Goal: Task Accomplishment & Management: Complete application form

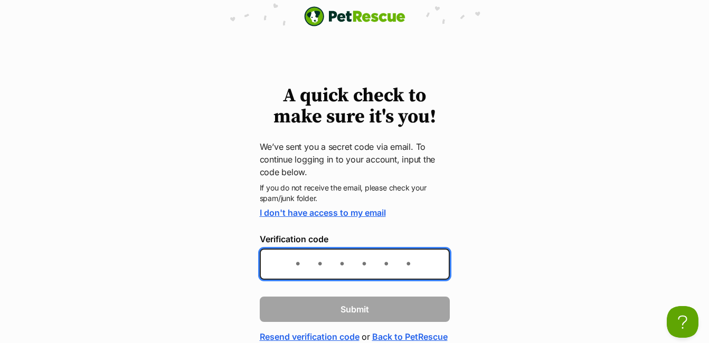
click at [291, 254] on input "Verification code" at bounding box center [355, 264] width 190 height 31
click at [293, 263] on input "Verification code" at bounding box center [355, 264] width 190 height 31
paste input "685cae"
type input "685cae"
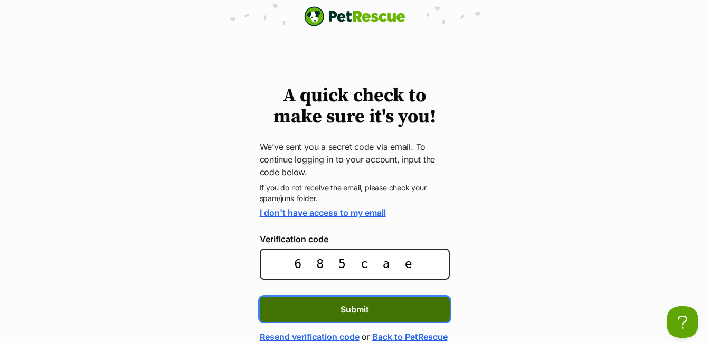
click at [358, 313] on span "Submit" at bounding box center [354, 309] width 28 height 13
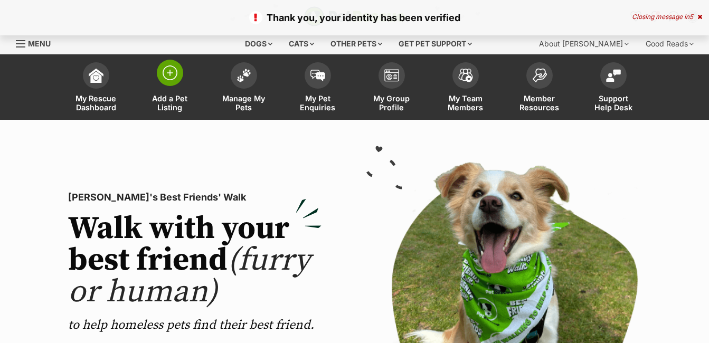
click at [174, 73] on img at bounding box center [170, 72] width 15 height 15
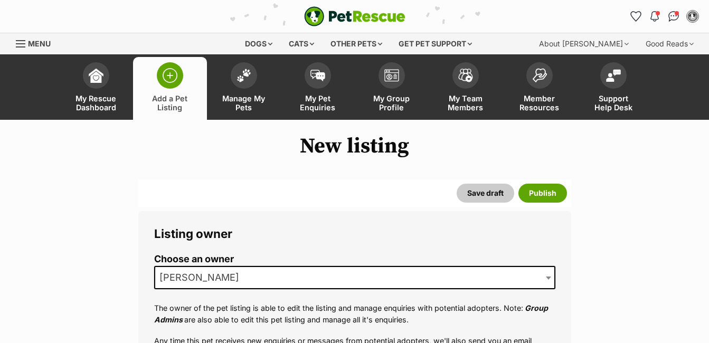
drag, startPoint x: 711, startPoint y: 23, endPoint x: 708, endPoint y: 338, distance: 315.0
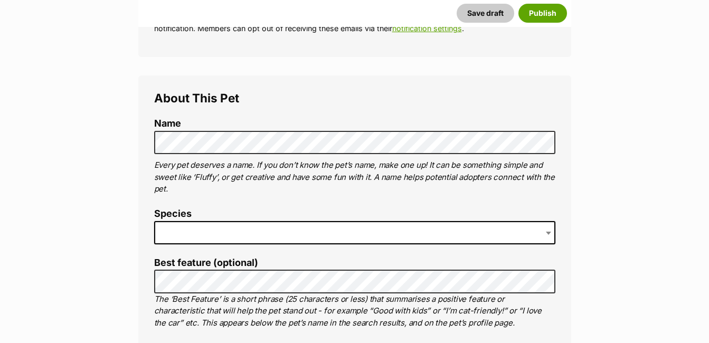
scroll to position [345, 0]
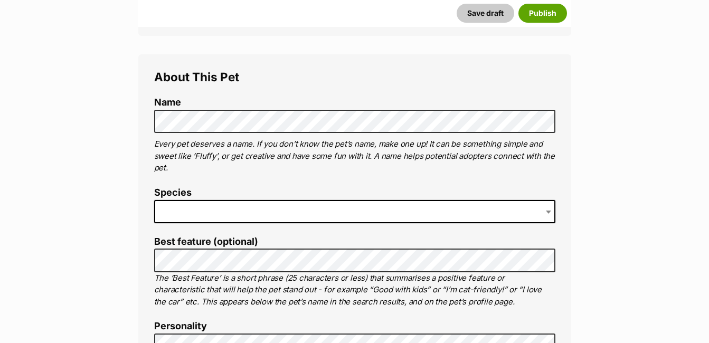
click at [183, 211] on span at bounding box center [354, 211] width 401 height 23
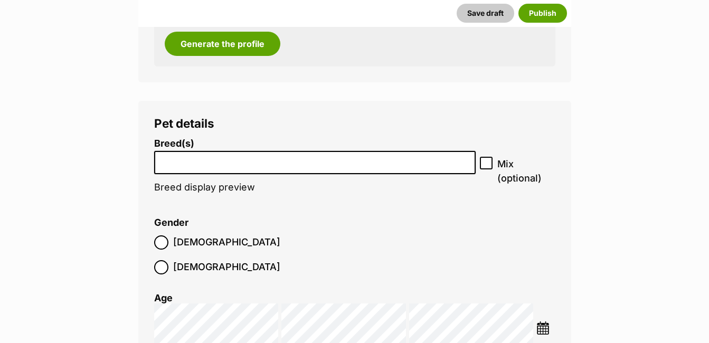
scroll to position [1208, 0]
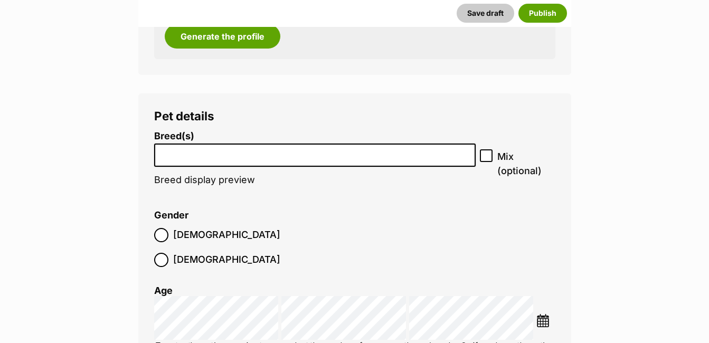
click at [236, 157] on input "search" at bounding box center [315, 152] width 314 height 11
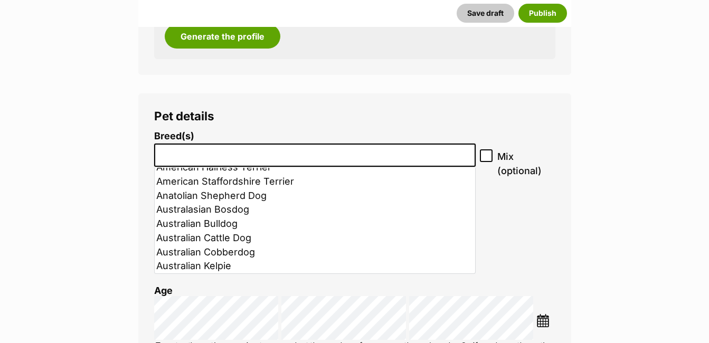
scroll to position [169, 0]
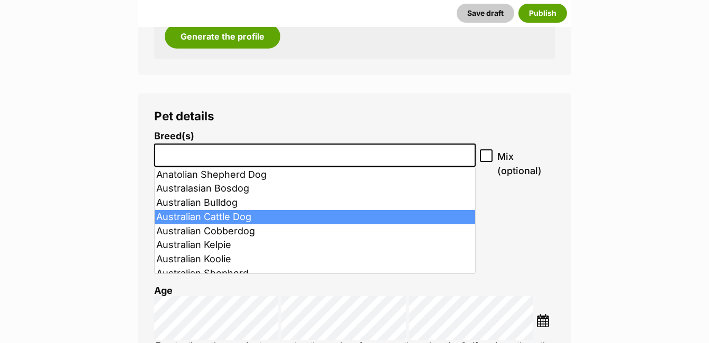
select select "15"
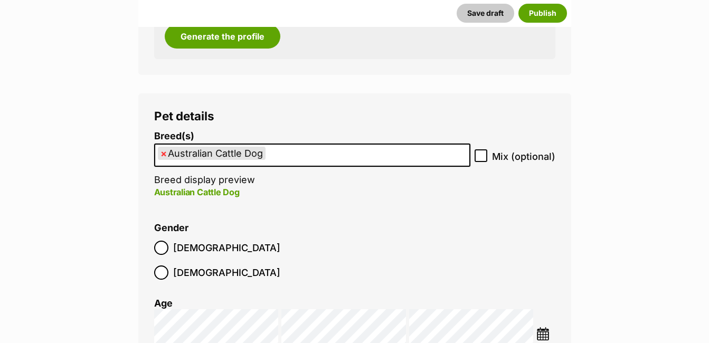
click at [547, 327] on img at bounding box center [542, 333] width 13 height 13
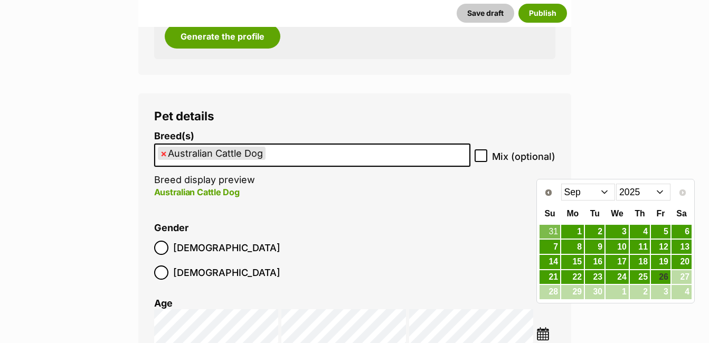
click at [605, 191] on select "Jan Feb Mar Apr May Jun Jul Aug Sep" at bounding box center [588, 192] width 54 height 17
click at [660, 189] on select "2015 2016 2017 2018 2019 2020 2021 2022 2023 2024 2025" at bounding box center [643, 192] width 54 height 17
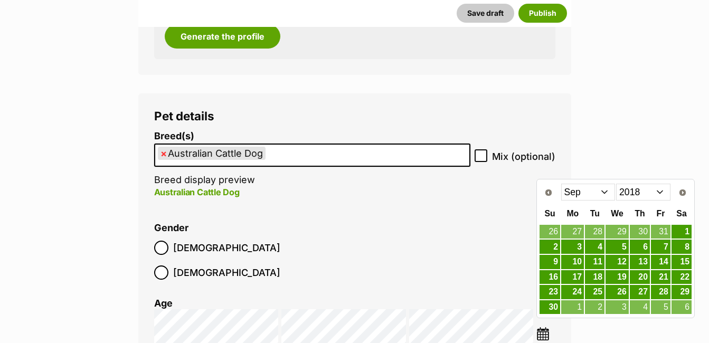
click at [606, 192] on select "Jan Feb Mar Apr May Jun Jul Aug Sep Oct Nov Dec" at bounding box center [588, 192] width 54 height 17
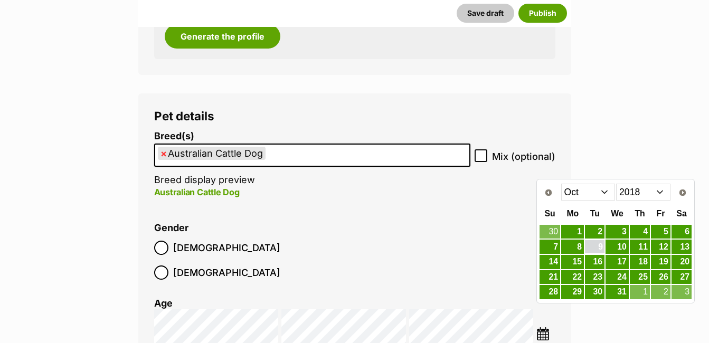
click at [594, 247] on link "9" at bounding box center [595, 246] width 20 height 13
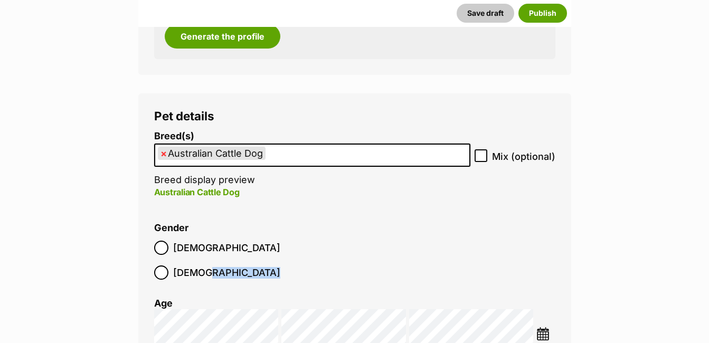
click at [540, 327] on img at bounding box center [542, 333] width 13 height 13
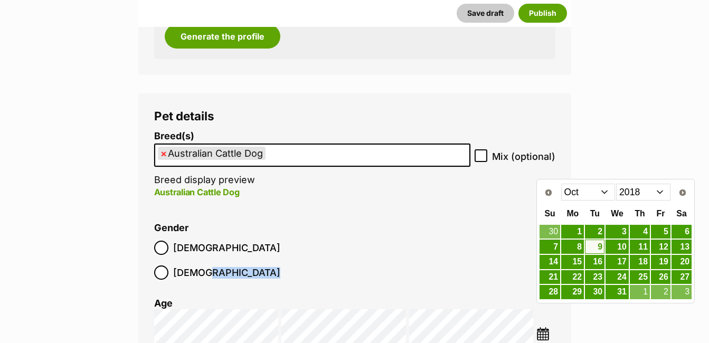
click at [661, 187] on select "2008 2009 2010 2011 2012 2013 2014 2015 2016 2017 2018 2019 2020 2021 2022 2023…" at bounding box center [643, 192] width 54 height 17
click at [544, 327] on img at bounding box center [542, 333] width 13 height 13
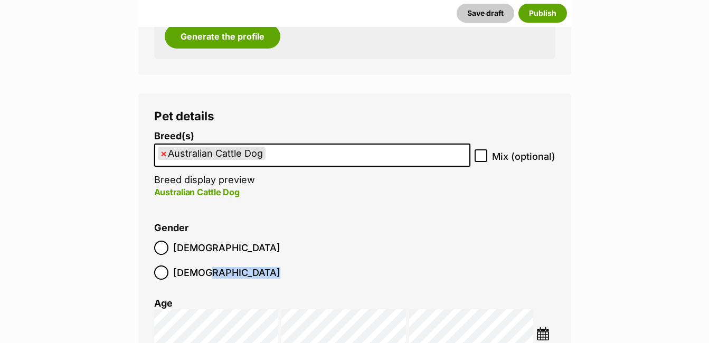
click at [540, 327] on img at bounding box center [542, 333] width 13 height 13
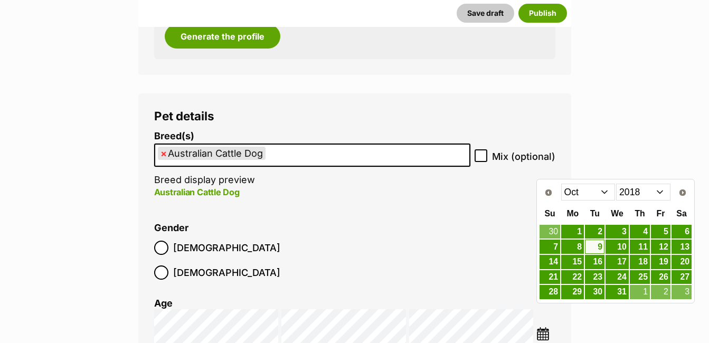
drag, startPoint x: 656, startPoint y: 193, endPoint x: 681, endPoint y: 112, distance: 84.0
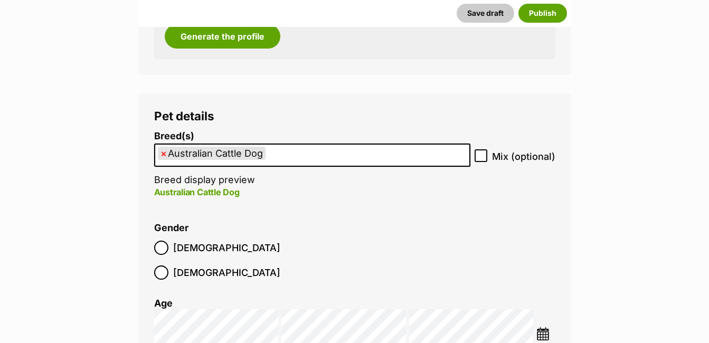
click at [543, 327] on img at bounding box center [542, 333] width 13 height 13
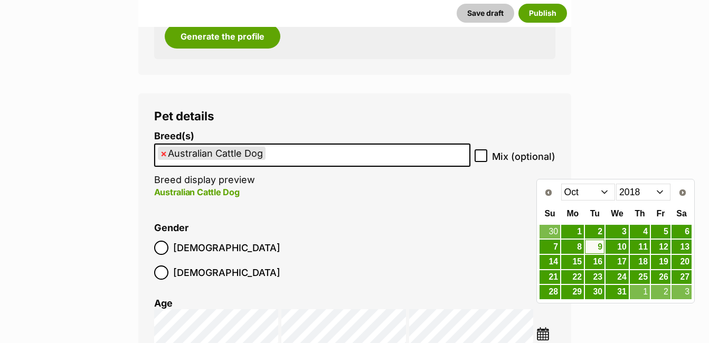
click at [661, 188] on select "2008 2009 2010 2011 2012 2013 2014 2015 2016 2017 2018 2019 2020 2021 2022 2023…" at bounding box center [643, 192] width 54 height 17
click at [624, 245] on link "9" at bounding box center [616, 246] width 23 height 13
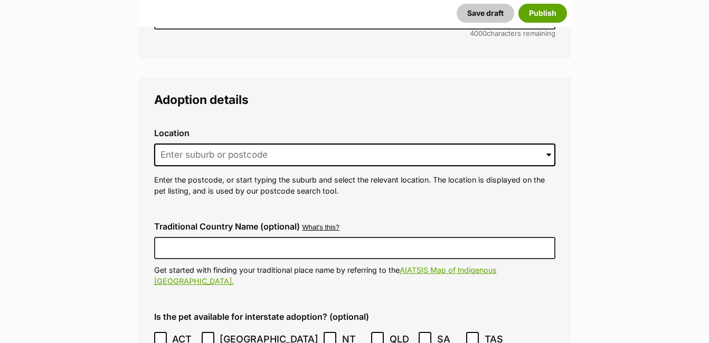
scroll to position [2489, 0]
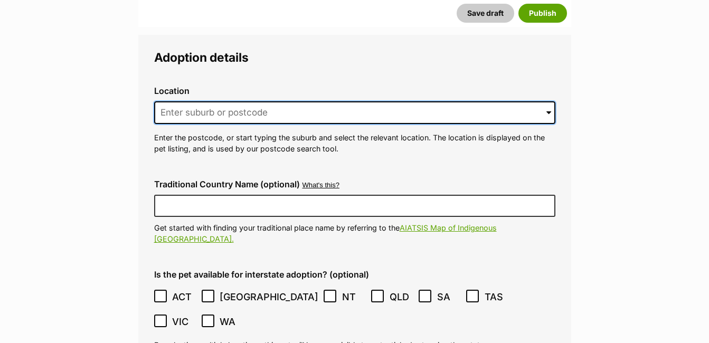
click at [249, 101] on input at bounding box center [354, 112] width 401 height 23
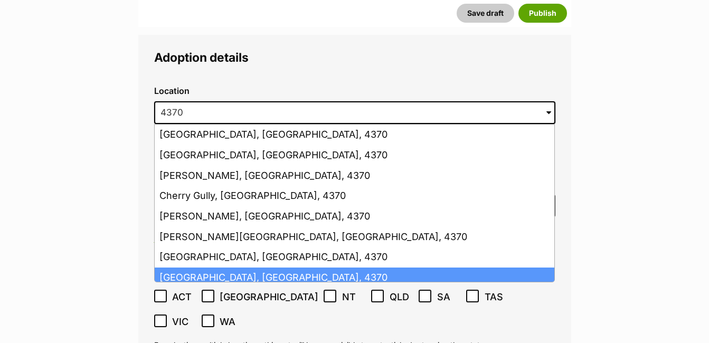
click at [544, 268] on li "Montrose, Queensland, 4370" at bounding box center [354, 278] width 399 height 21
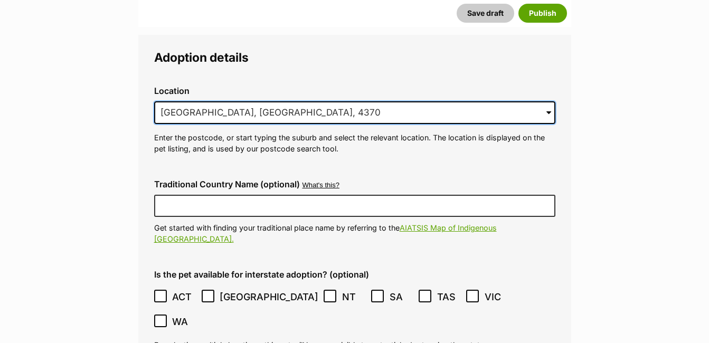
click at [317, 101] on input "Montrose, Queensland, 4370" at bounding box center [354, 112] width 401 height 23
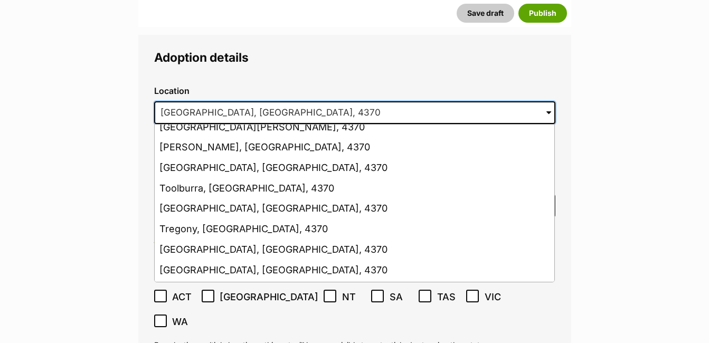
scroll to position [253, 0]
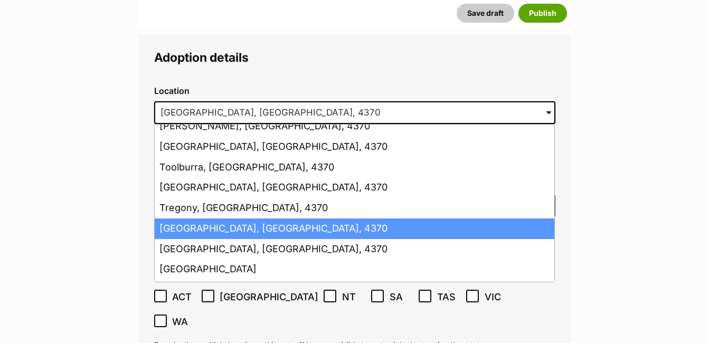
click at [437, 218] on li "Thanes Creek, Queensland, 4370" at bounding box center [354, 228] width 399 height 21
type input "Thanes Creek, Queensland, 4370"
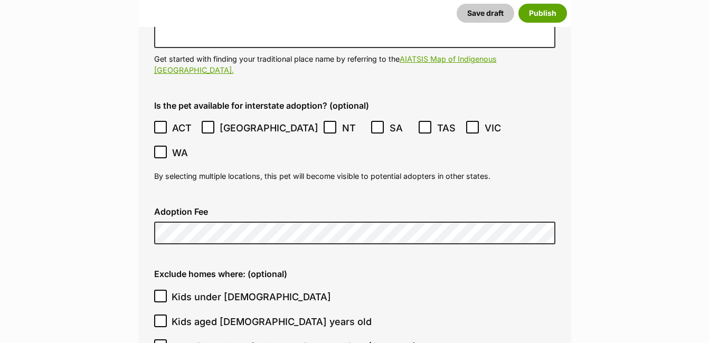
scroll to position [2707, 0]
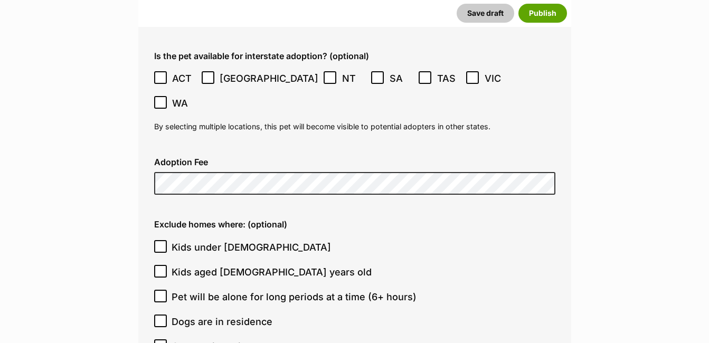
click at [157, 243] on icon at bounding box center [160, 246] width 7 height 7
click at [157, 240] on input "Kids under [DEMOGRAPHIC_DATA]" at bounding box center [160, 246] width 13 height 13
checkbox input "true"
click at [162, 342] on icon at bounding box center [160, 345] width 6 height 5
click at [162, 339] on input "Cats are in residence" at bounding box center [160, 345] width 13 height 13
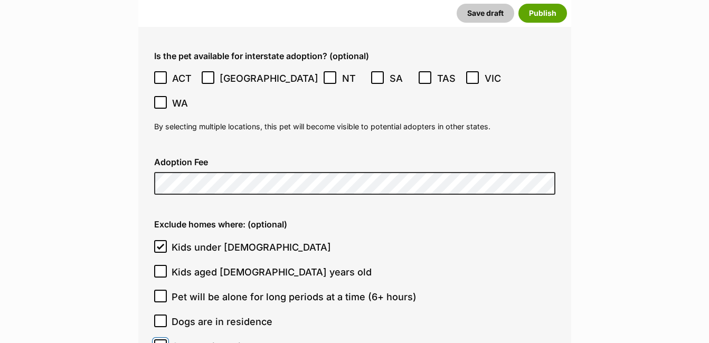
checkbox input "true"
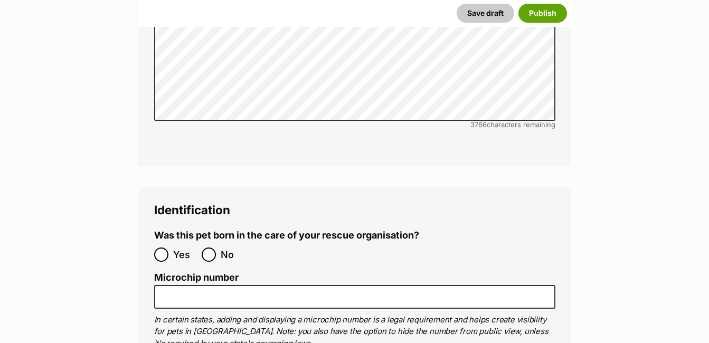
scroll to position [3347, 0]
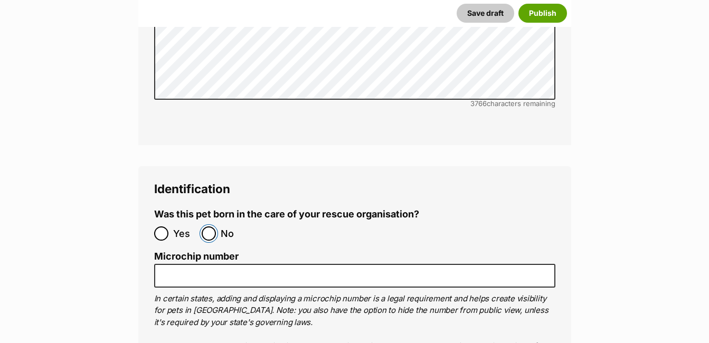
click at [210, 226] on input "No" at bounding box center [209, 233] width 14 height 14
radio input "true"
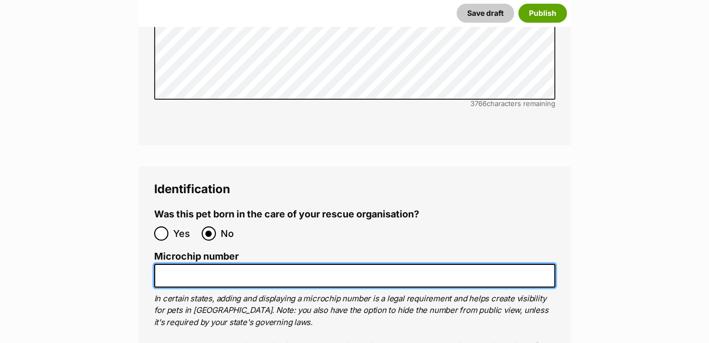
click at [179, 264] on input "Microchip number" at bounding box center [354, 276] width 401 height 24
drag, startPoint x: 184, startPoint y: 203, endPoint x: 169, endPoint y: 209, distance: 16.1
click at [169, 264] on input "Microchip number" at bounding box center [354, 276] width 401 height 24
paste input "953010004016804"
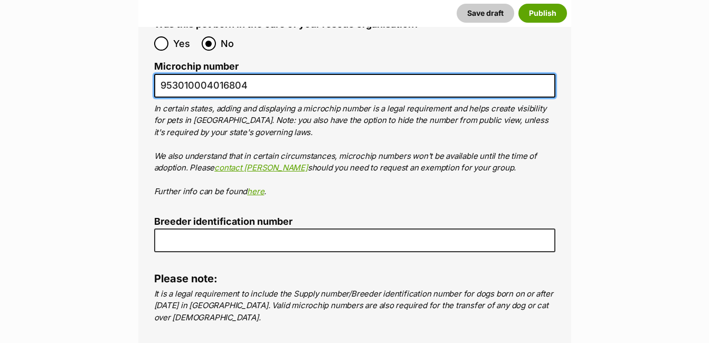
scroll to position [3572, 0]
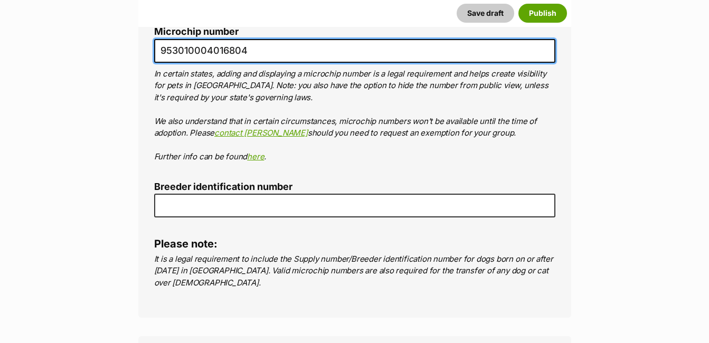
type input "953010004016804"
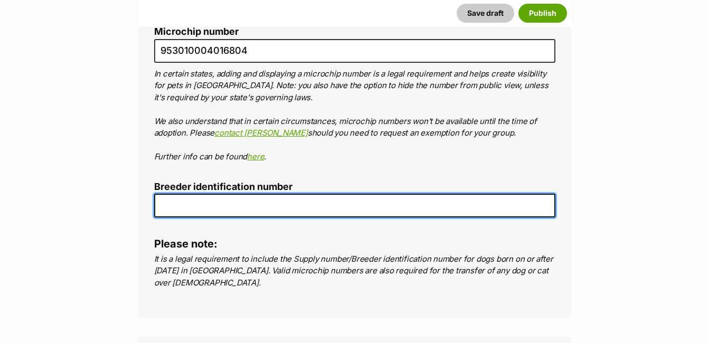
click at [167, 194] on input "Breeder identification number" at bounding box center [354, 206] width 401 height 24
type input "bin 00007042291343"
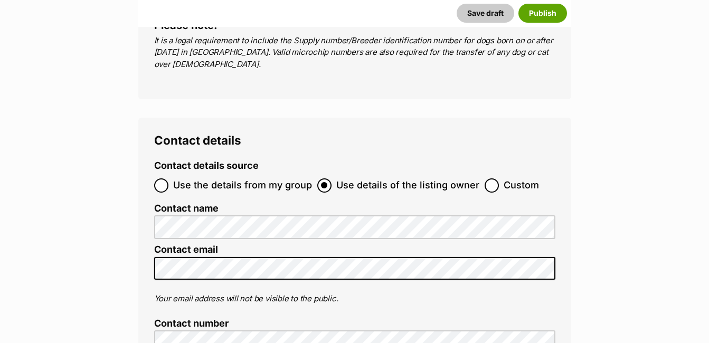
scroll to position [3811, 0]
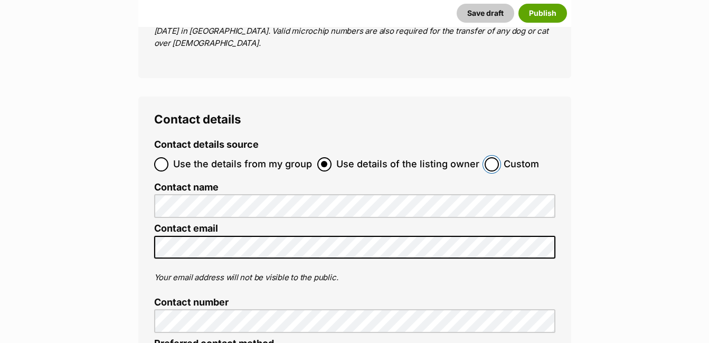
click at [490, 157] on input "Custom" at bounding box center [491, 164] width 14 height 14
radio input "true"
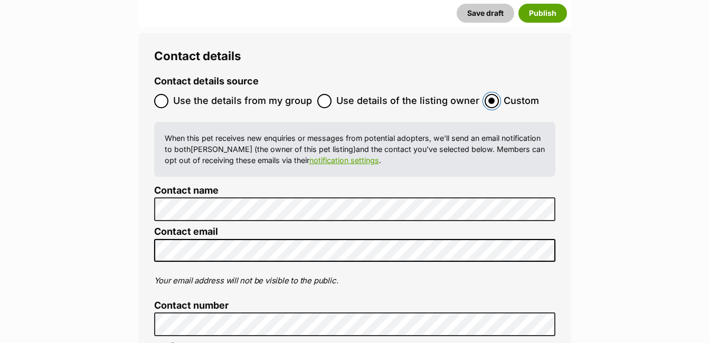
scroll to position [3896, 0]
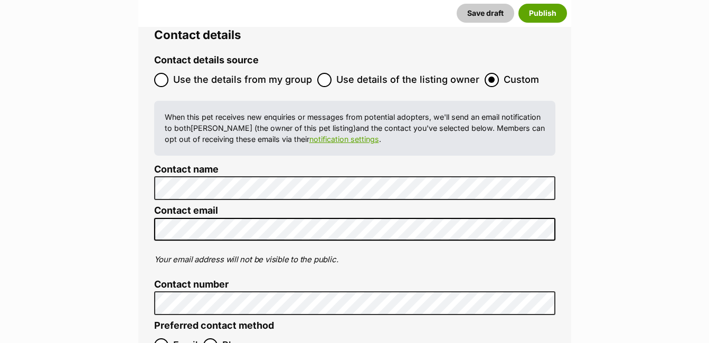
drag, startPoint x: 230, startPoint y: 256, endPoint x: 176, endPoint y: 319, distance: 82.7
checkbox input "true"
click at [165, 338] on input "Email" at bounding box center [161, 345] width 14 height 14
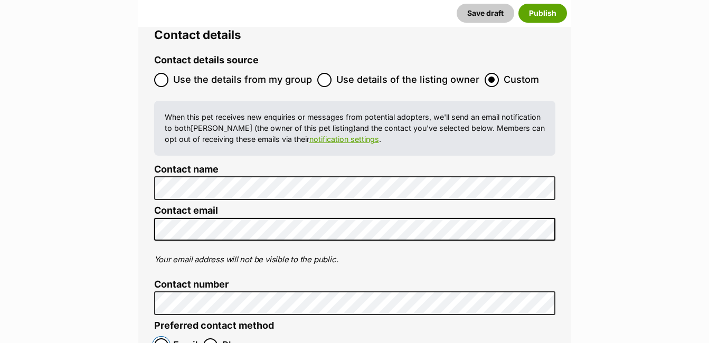
radio input "true"
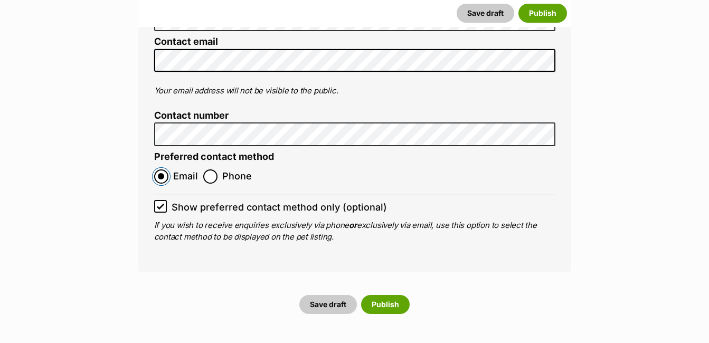
scroll to position [4099, 0]
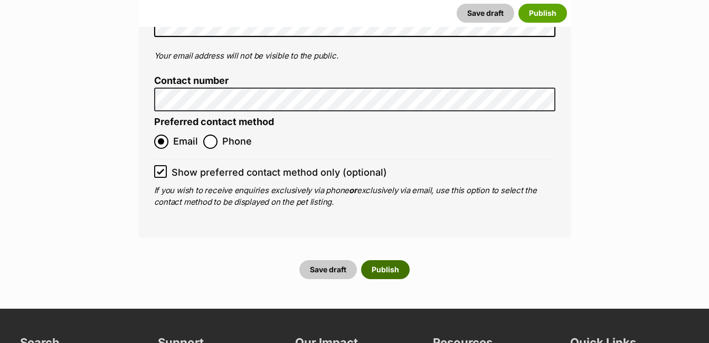
click at [399, 260] on button "Publish" at bounding box center [385, 269] width 49 height 19
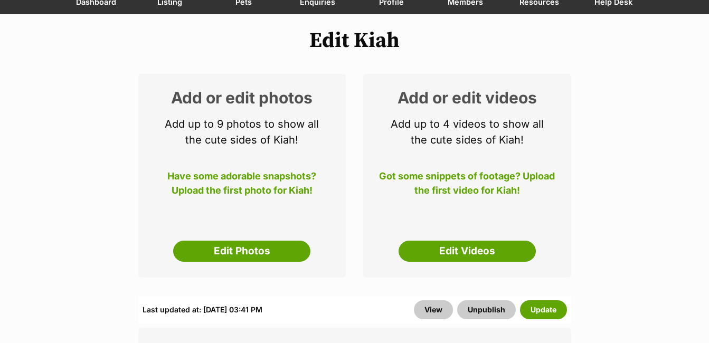
scroll to position [127, 0]
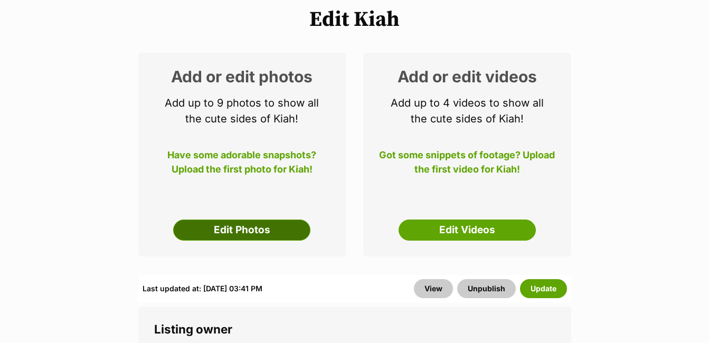
click at [258, 235] on link "Edit Photos" at bounding box center [241, 230] width 137 height 21
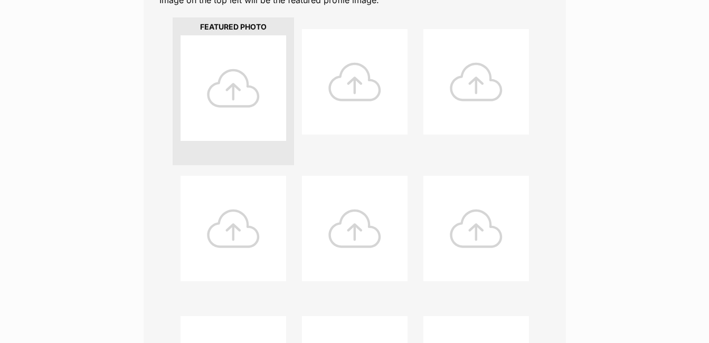
scroll to position [236, 0]
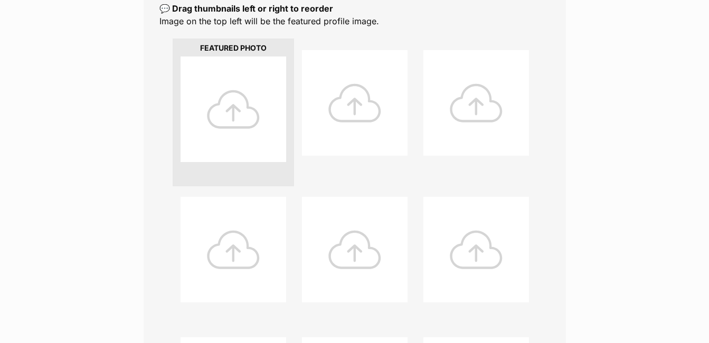
click at [255, 100] on div at bounding box center [233, 109] width 106 height 106
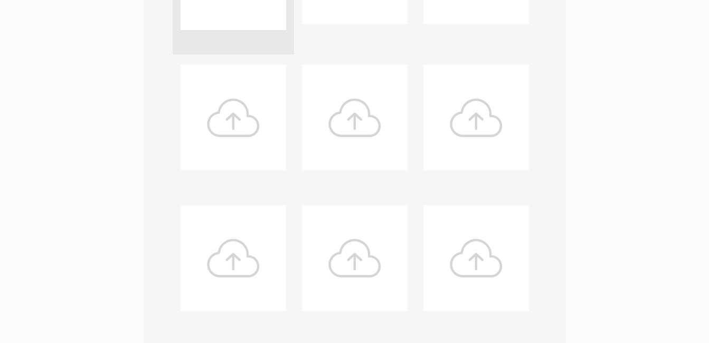
scroll to position [382, 0]
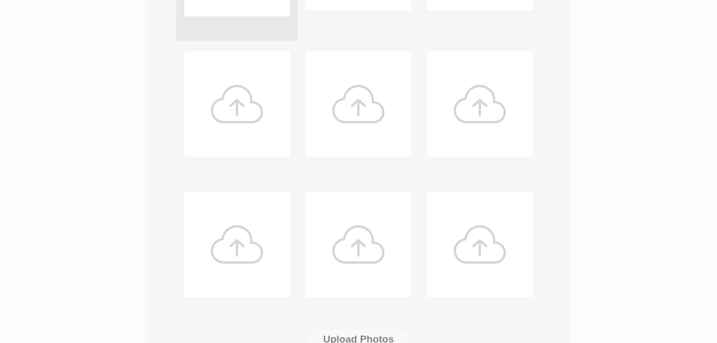
drag, startPoint x: 713, startPoint y: 111, endPoint x: 715, endPoint y: 178, distance: 67.6
click at [708, 178] on html "Skip to main content Log in to favourite this pet Log in Or sign up Search PetR…" at bounding box center [358, 321] width 717 height 1407
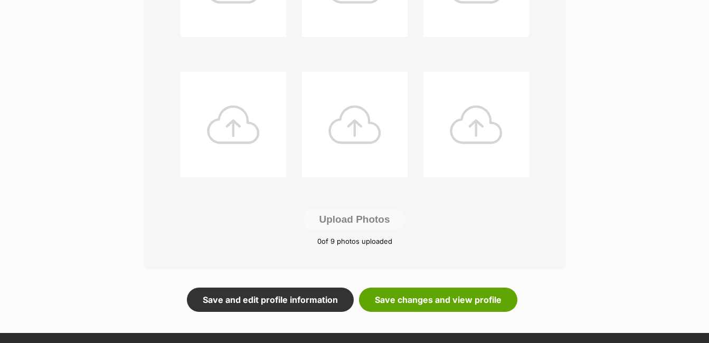
scroll to position [544, 0]
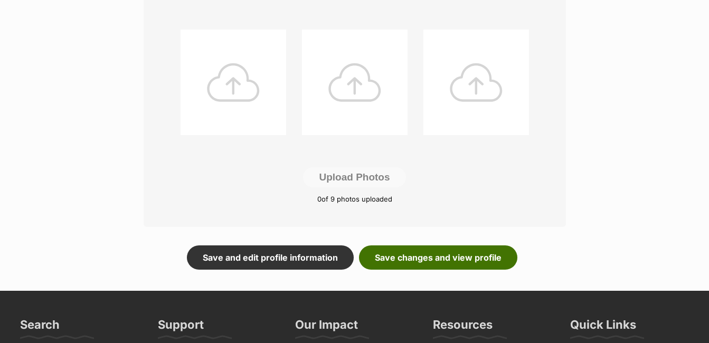
click at [470, 258] on link "Save changes and view profile" at bounding box center [438, 257] width 158 height 24
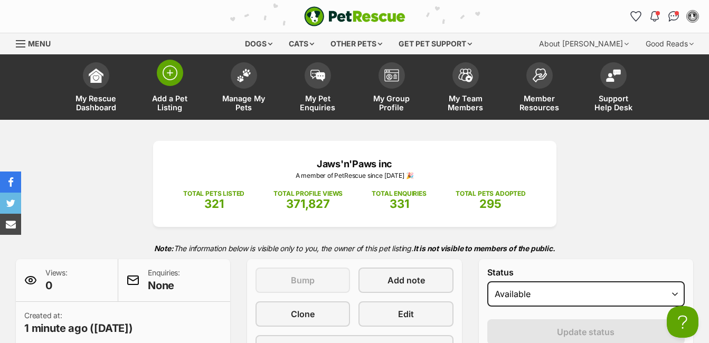
click at [176, 70] on img at bounding box center [170, 72] width 15 height 15
